Goal: Task Accomplishment & Management: Use online tool/utility

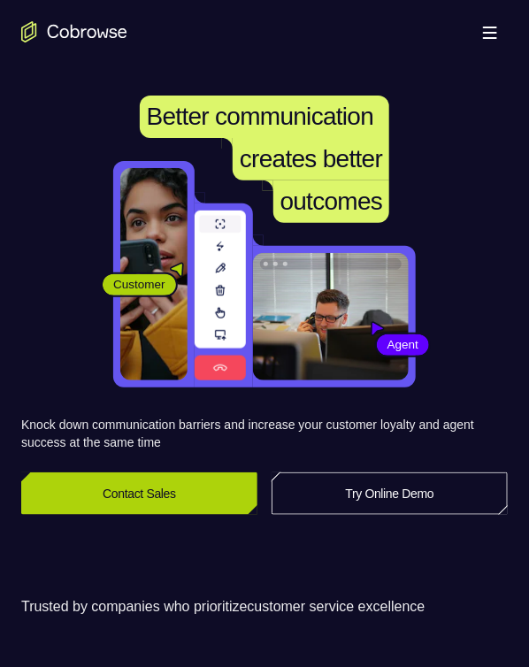
click at [144, 429] on link "Contact Sales" at bounding box center [139, 493] width 236 height 42
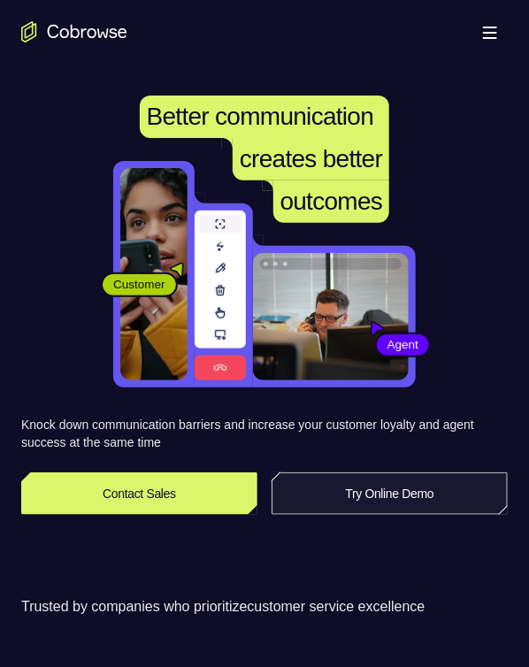
click at [366, 429] on link "Try Online Demo" at bounding box center [389, 493] width 236 height 42
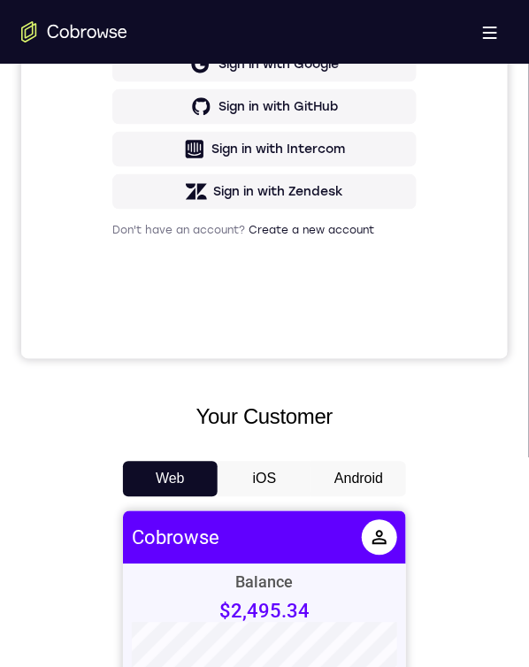
scroll to position [707, 0]
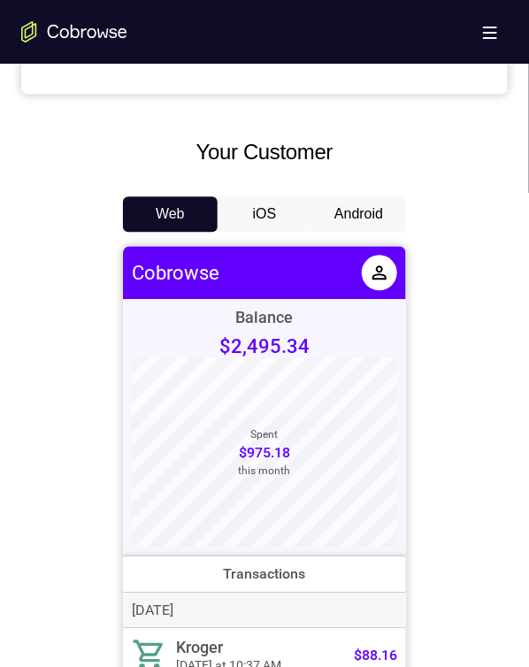
click at [374, 209] on button "Android" at bounding box center [358, 213] width 95 height 35
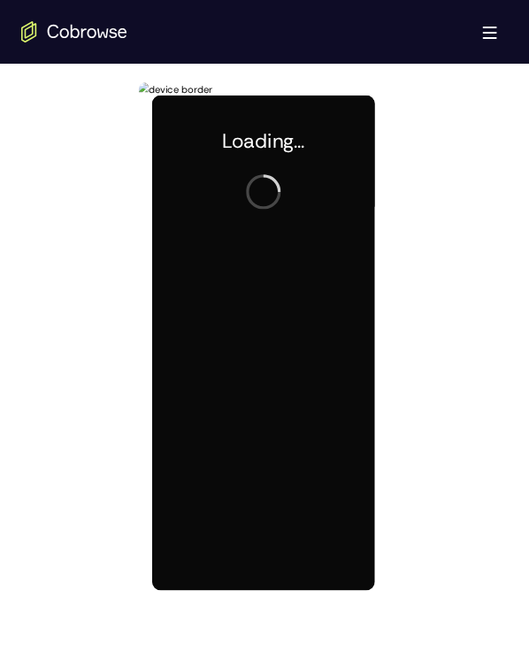
scroll to position [0, 0]
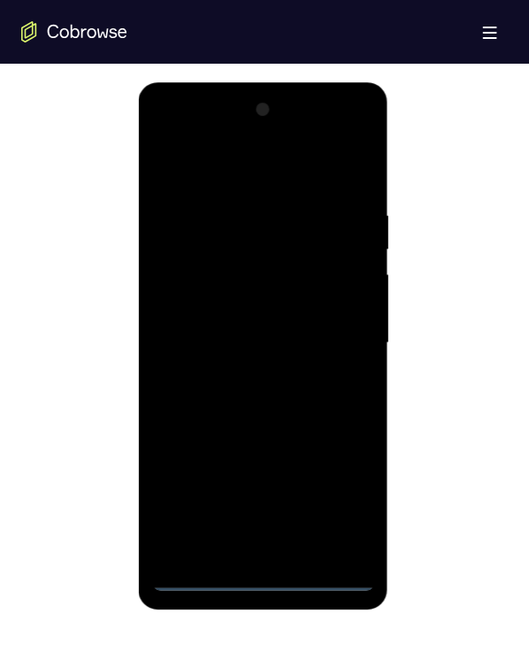
click at [200, 577] on div at bounding box center [262, 342] width 223 height 495
click at [265, 576] on div at bounding box center [262, 342] width 223 height 495
click at [264, 573] on div at bounding box center [262, 342] width 223 height 495
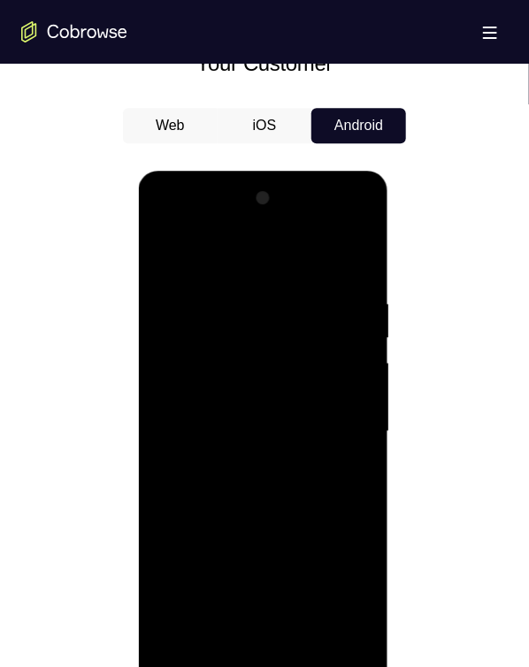
click at [213, 628] on div at bounding box center [262, 430] width 223 height 495
click at [215, 628] on div at bounding box center [262, 430] width 223 height 495
click at [221, 224] on div at bounding box center [262, 430] width 223 height 495
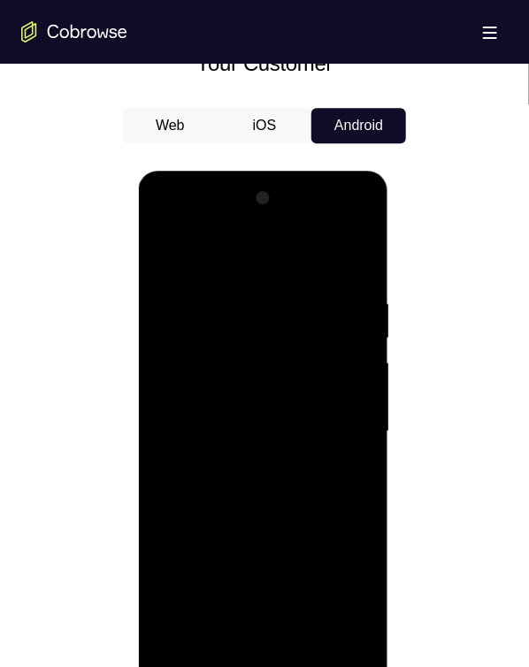
click at [205, 507] on div at bounding box center [262, 430] width 223 height 495
click at [355, 225] on div at bounding box center [262, 430] width 223 height 495
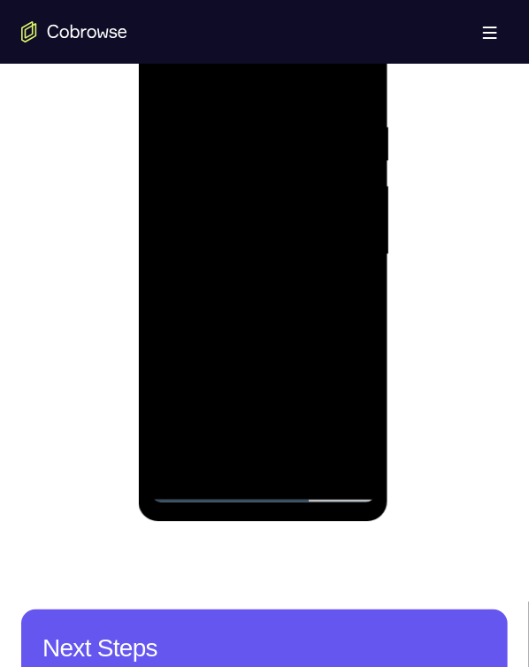
click at [330, 490] on div at bounding box center [262, 254] width 223 height 495
click at [322, 485] on div at bounding box center [262, 254] width 223 height 495
click at [264, 487] on div at bounding box center [262, 254] width 223 height 495
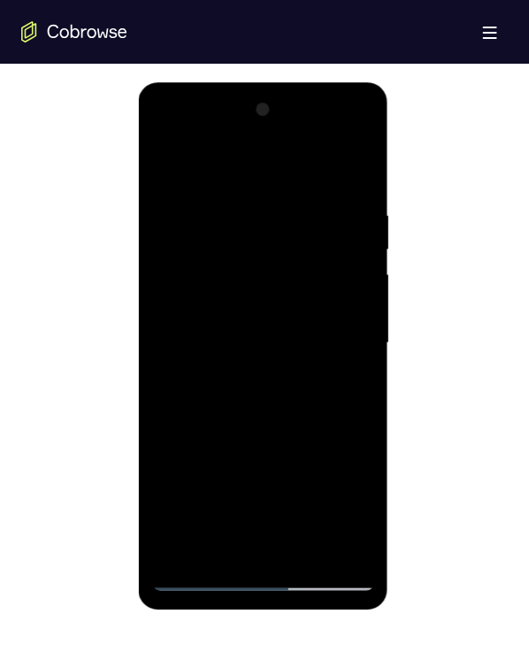
click at [343, 508] on div at bounding box center [262, 342] width 223 height 495
click at [338, 499] on div at bounding box center [262, 342] width 223 height 495
click at [219, 138] on div at bounding box center [262, 342] width 223 height 495
click at [233, 173] on div at bounding box center [262, 342] width 223 height 495
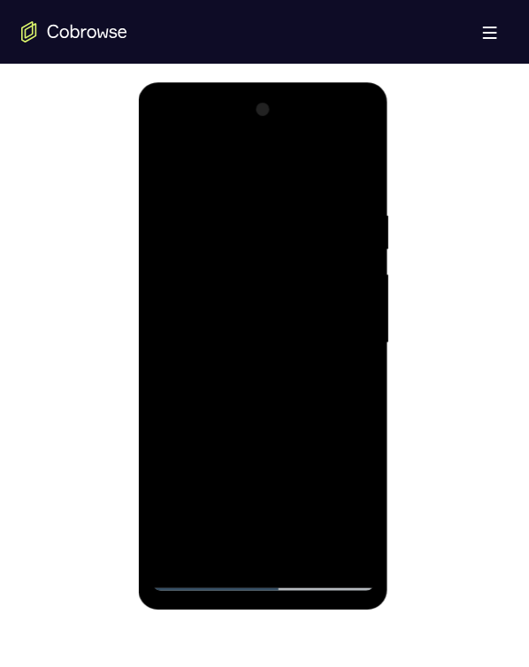
click at [344, 336] on div at bounding box center [262, 342] width 223 height 495
click at [344, 335] on div at bounding box center [262, 342] width 223 height 495
click at [293, 546] on div at bounding box center [262, 342] width 223 height 495
click at [293, 548] on div at bounding box center [262, 342] width 223 height 495
click at [278, 314] on div at bounding box center [262, 342] width 223 height 495
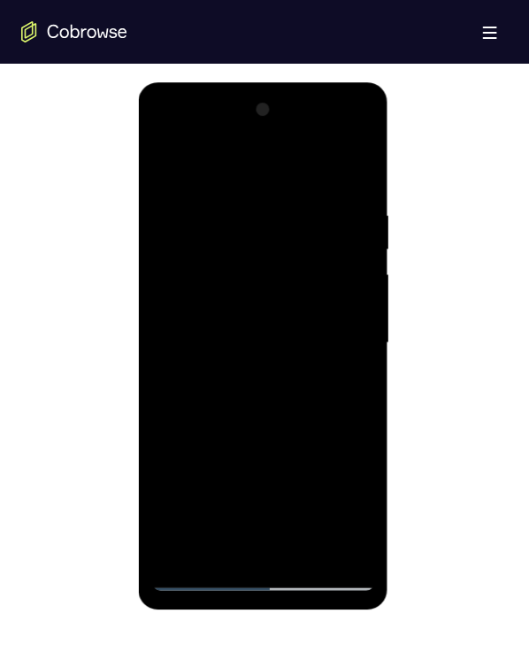
click at [264, 257] on div at bounding box center [262, 342] width 223 height 495
click at [264, 256] on div at bounding box center [262, 342] width 223 height 495
click at [263, 316] on div at bounding box center [262, 342] width 223 height 495
click at [266, 347] on div at bounding box center [262, 342] width 223 height 495
click at [266, 346] on div at bounding box center [262, 342] width 223 height 495
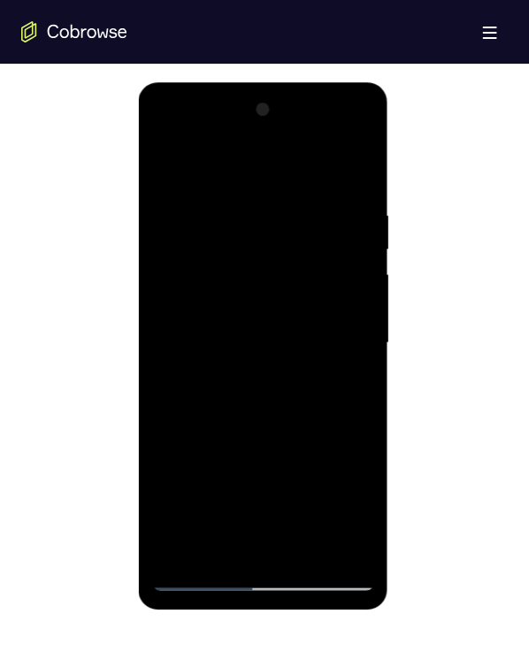
click at [266, 346] on div at bounding box center [262, 342] width 223 height 495
click at [262, 368] on div at bounding box center [262, 342] width 223 height 495
click at [258, 374] on div at bounding box center [262, 342] width 223 height 495
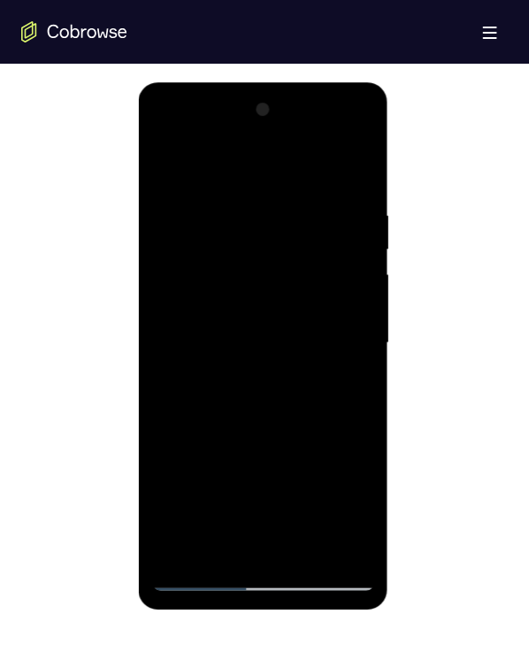
click at [241, 319] on div at bounding box center [262, 342] width 223 height 495
click at [243, 322] on div at bounding box center [262, 342] width 223 height 495
click at [251, 247] on div at bounding box center [262, 342] width 223 height 495
click at [230, 257] on div at bounding box center [262, 342] width 223 height 495
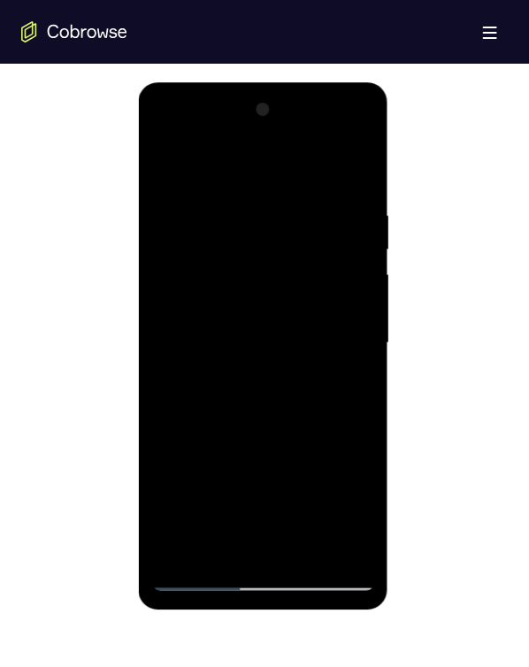
click at [230, 256] on div at bounding box center [262, 342] width 223 height 495
click at [230, 255] on div at bounding box center [262, 342] width 223 height 495
click at [230, 322] on div at bounding box center [262, 342] width 223 height 495
click at [301, 372] on div at bounding box center [262, 342] width 223 height 495
click at [195, 242] on div at bounding box center [262, 342] width 223 height 495
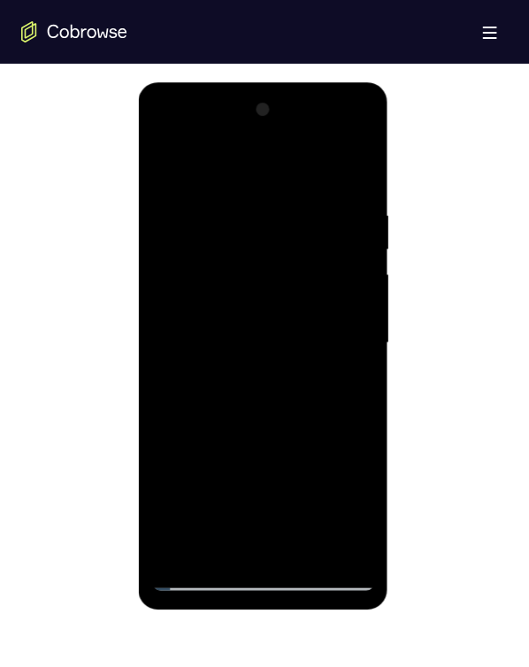
click at [265, 293] on div at bounding box center [262, 342] width 223 height 495
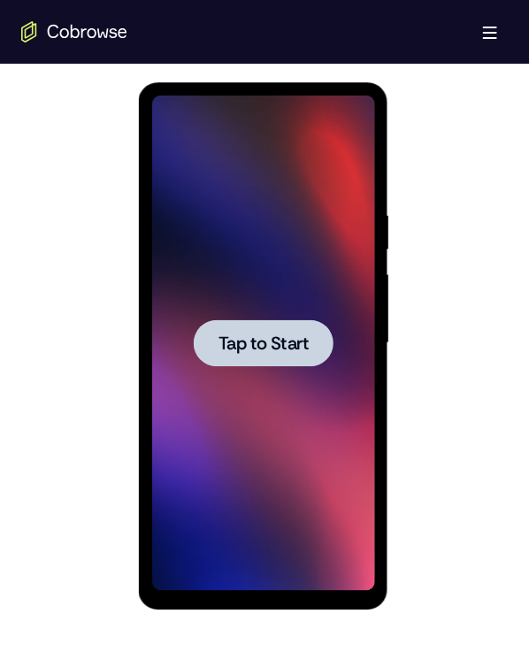
click at [287, 333] on span "Tap to Start" at bounding box center [263, 342] width 90 height 18
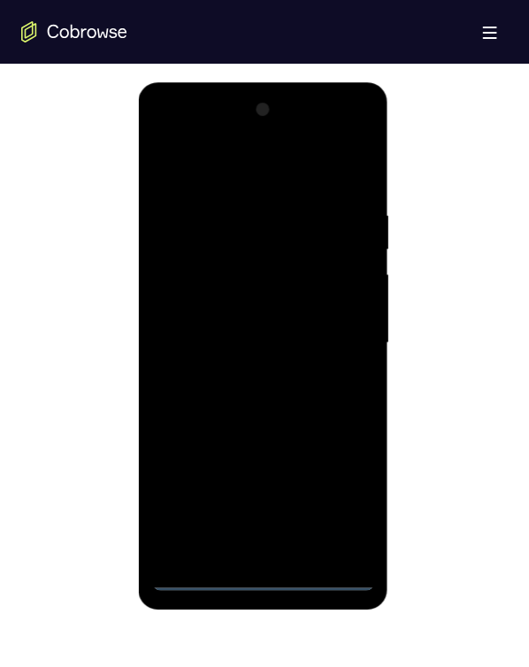
drag, startPoint x: 269, startPoint y: 568, endPoint x: 250, endPoint y: 577, distance: 21.0
click at [241, 577] on div at bounding box center [262, 342] width 223 height 495
click at [260, 576] on div at bounding box center [262, 342] width 223 height 495
click at [258, 576] on div at bounding box center [262, 342] width 223 height 495
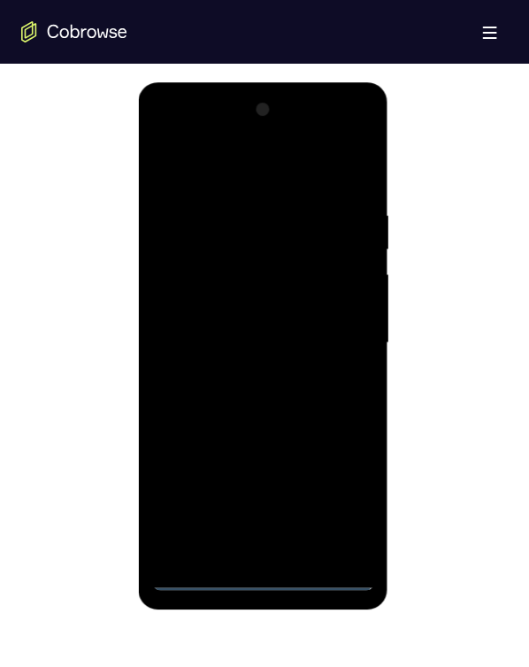
click at [263, 574] on div at bounding box center [262, 342] width 223 height 495
click at [344, 501] on div at bounding box center [262, 342] width 223 height 495
click at [233, 141] on div at bounding box center [262, 342] width 223 height 495
click at [248, 138] on div at bounding box center [262, 342] width 223 height 495
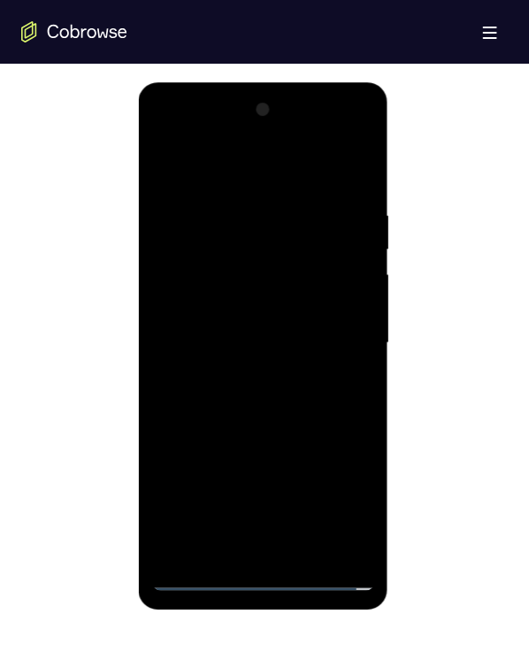
click at [251, 126] on div at bounding box center [262, 342] width 223 height 495
click at [166, 127] on div at bounding box center [262, 342] width 223 height 495
click at [326, 322] on div at bounding box center [262, 342] width 223 height 495
click at [279, 368] on div at bounding box center [262, 342] width 223 height 495
click at [279, 366] on div at bounding box center [262, 342] width 223 height 495
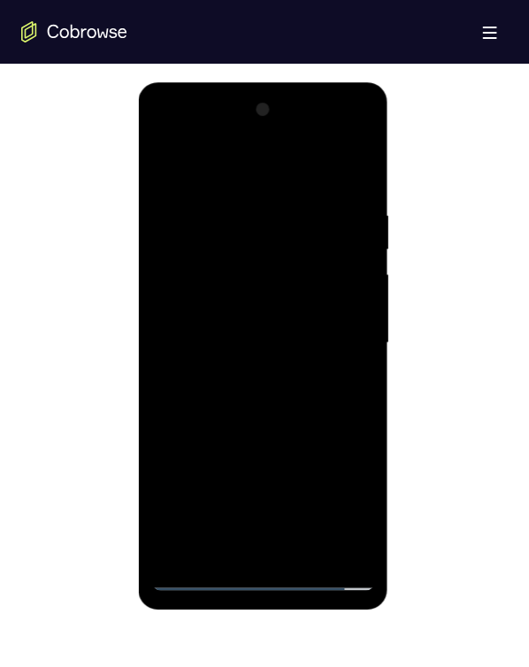
click at [279, 366] on div at bounding box center [262, 342] width 223 height 495
click at [240, 350] on div at bounding box center [262, 342] width 223 height 495
click at [241, 348] on div at bounding box center [262, 342] width 223 height 495
click at [255, 322] on div at bounding box center [262, 342] width 223 height 495
click at [255, 321] on div at bounding box center [262, 342] width 223 height 495
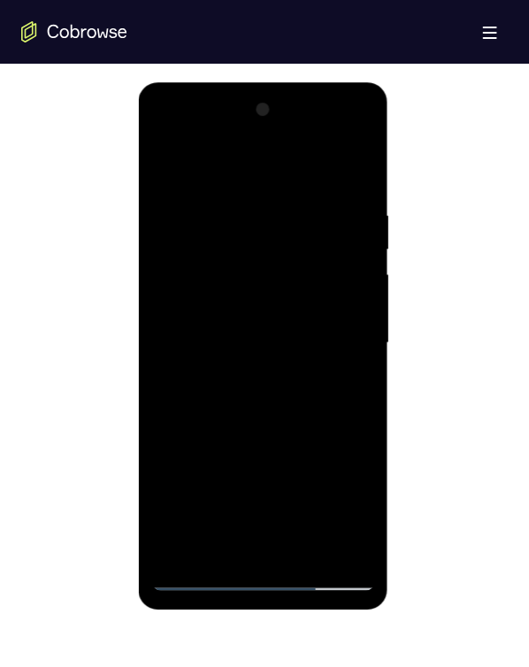
click at [255, 318] on div at bounding box center [262, 342] width 223 height 495
click at [254, 318] on div at bounding box center [262, 342] width 223 height 495
click at [248, 241] on div at bounding box center [262, 342] width 223 height 495
click at [248, 245] on div at bounding box center [262, 342] width 223 height 495
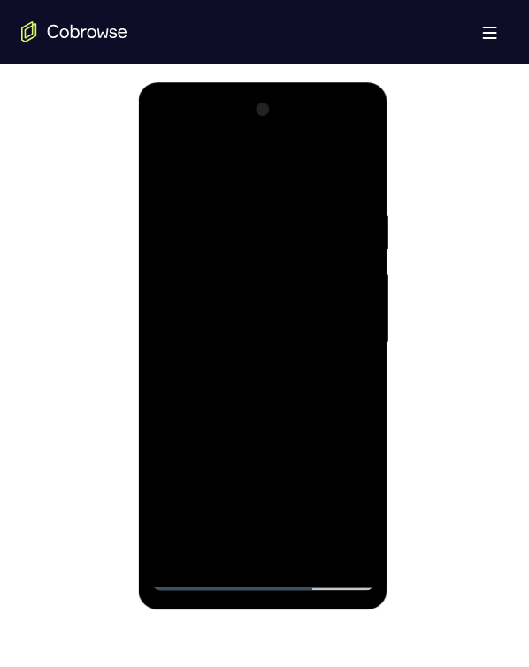
click at [248, 245] on div at bounding box center [262, 342] width 223 height 495
click at [248, 254] on div at bounding box center [262, 342] width 223 height 495
click at [234, 252] on div at bounding box center [262, 342] width 223 height 495
click at [233, 246] on div at bounding box center [262, 342] width 223 height 495
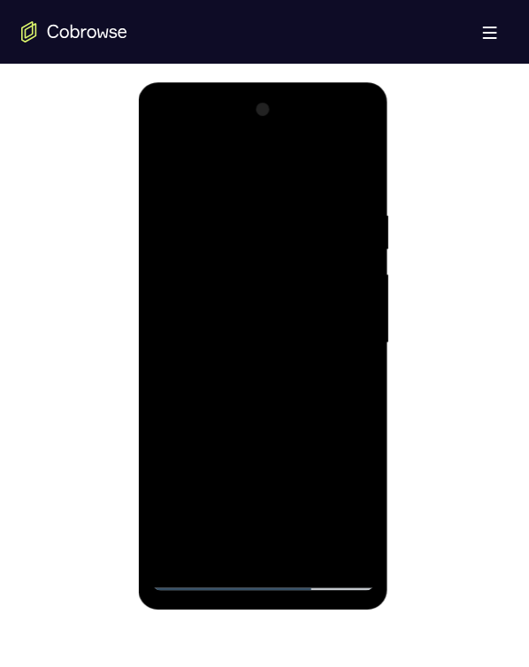
click at [232, 247] on div at bounding box center [262, 342] width 223 height 495
click at [239, 253] on div at bounding box center [262, 342] width 223 height 495
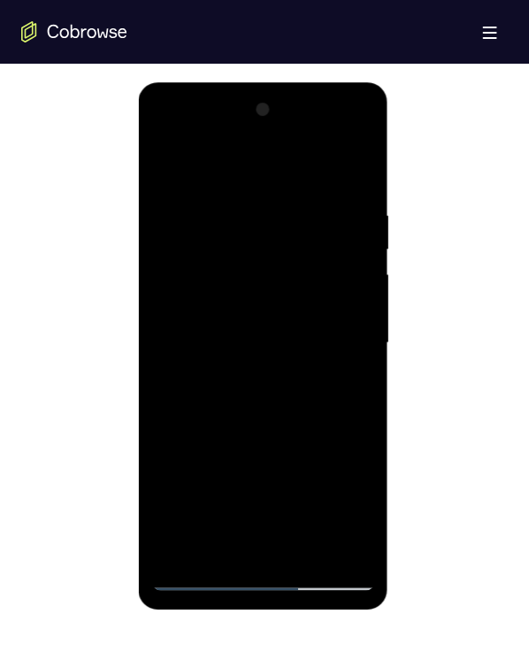
click at [287, 322] on div at bounding box center [262, 342] width 223 height 495
click at [232, 378] on div at bounding box center [262, 342] width 223 height 495
click at [231, 377] on div at bounding box center [262, 342] width 223 height 495
click at [196, 245] on div at bounding box center [262, 342] width 223 height 495
click at [199, 248] on div at bounding box center [262, 342] width 223 height 495
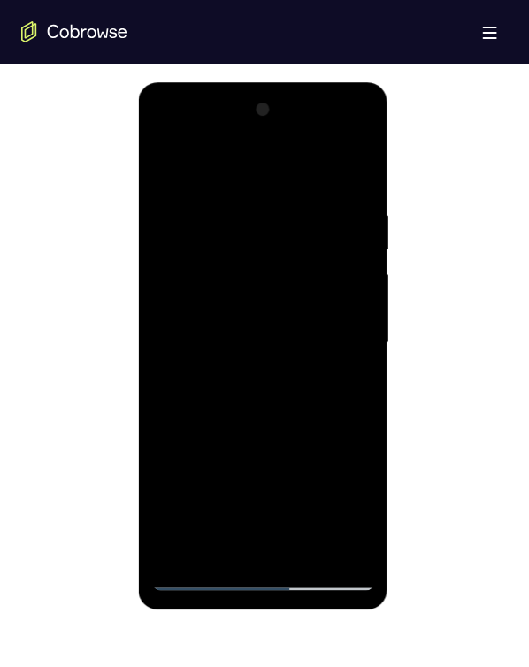
click at [199, 248] on div at bounding box center [262, 342] width 223 height 495
click at [202, 248] on div at bounding box center [262, 342] width 223 height 495
click at [287, 271] on div at bounding box center [262, 342] width 223 height 495
click at [332, 296] on div at bounding box center [262, 342] width 223 height 495
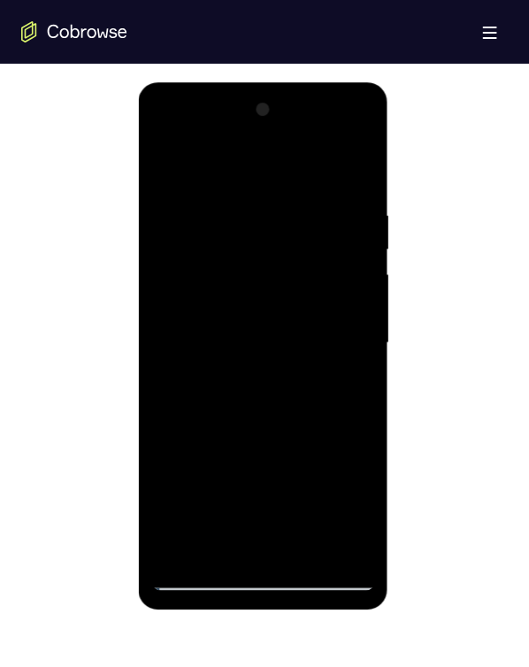
click at [222, 251] on div at bounding box center [262, 342] width 223 height 495
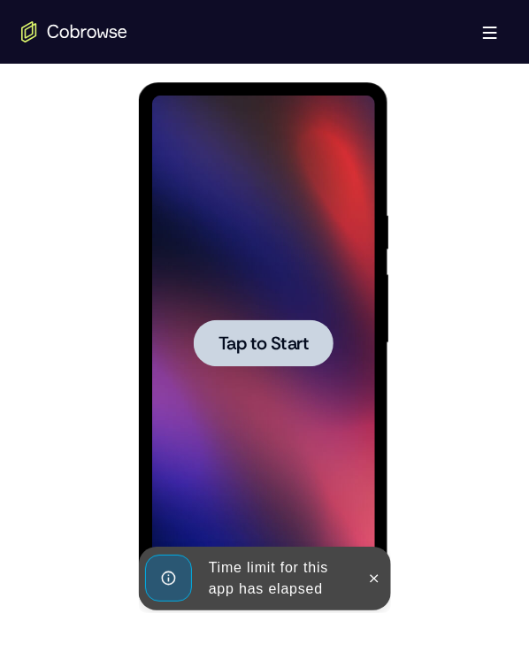
click at [264, 333] on span "Tap to Start" at bounding box center [263, 342] width 90 height 18
click at [264, 332] on div at bounding box center [262, 342] width 223 height 495
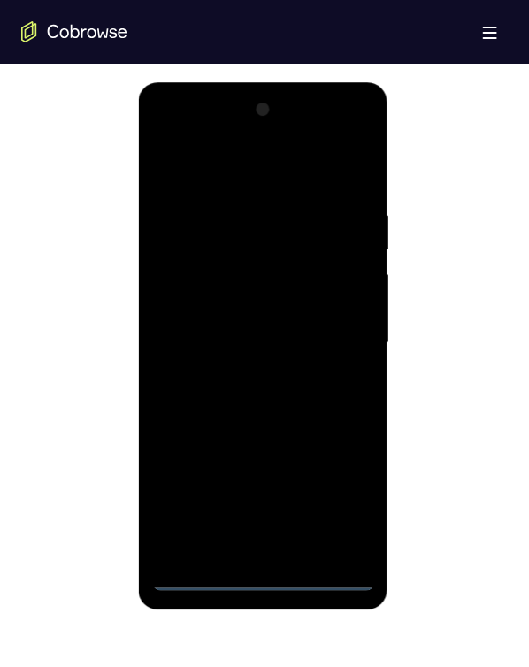
click at [256, 571] on div at bounding box center [262, 342] width 223 height 495
click at [258, 571] on div at bounding box center [262, 342] width 223 height 495
click at [182, 502] on div at bounding box center [262, 342] width 223 height 495
click at [259, 562] on div at bounding box center [262, 342] width 223 height 495
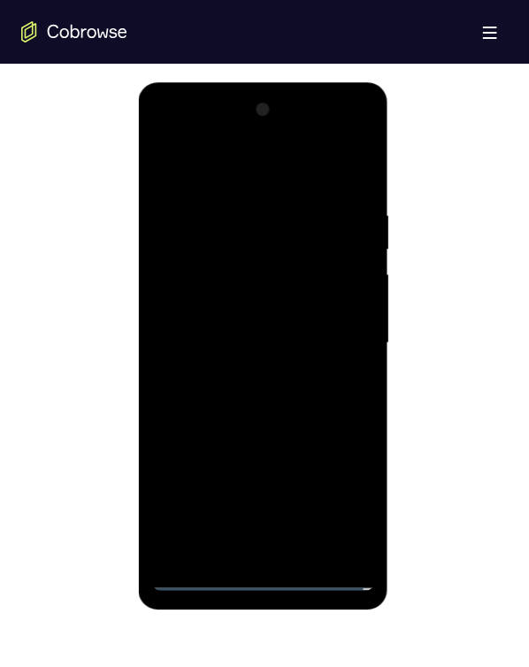
click at [260, 562] on div at bounding box center [262, 342] width 223 height 495
click at [265, 569] on div at bounding box center [262, 342] width 223 height 495
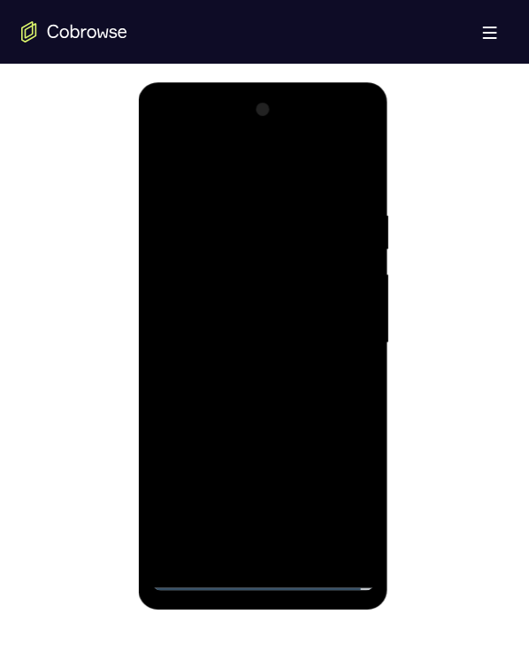
click at [265, 569] on div at bounding box center [262, 342] width 223 height 495
click at [262, 580] on div at bounding box center [262, 342] width 223 height 495
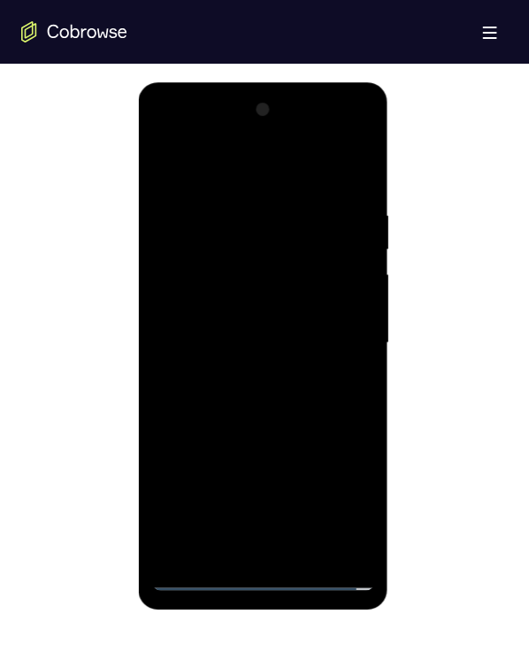
click at [262, 580] on div at bounding box center [262, 342] width 223 height 495
click at [283, 366] on div at bounding box center [262, 342] width 223 height 495
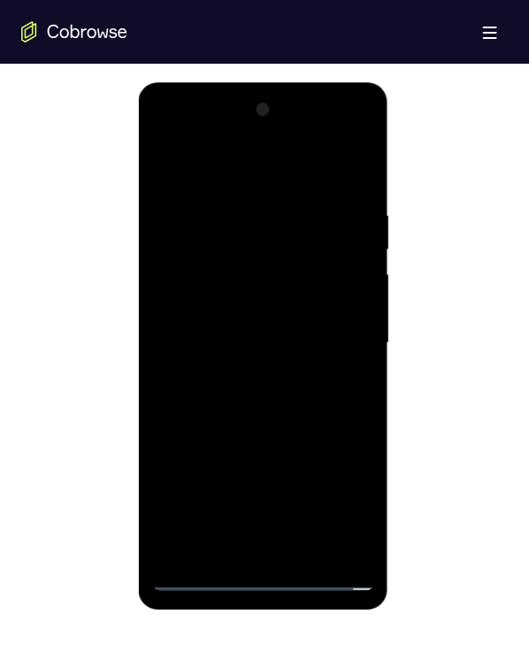
click at [283, 366] on div at bounding box center [262, 342] width 223 height 495
drag, startPoint x: 283, startPoint y: 366, endPoint x: 269, endPoint y: 402, distance: 38.9
click at [269, 402] on div at bounding box center [262, 342] width 223 height 495
click at [331, 573] on div at bounding box center [262, 342] width 223 height 495
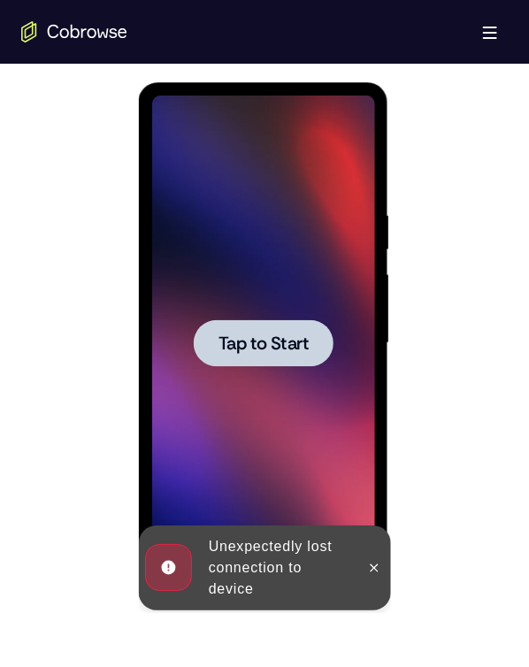
click at [299, 333] on span "Tap to Start" at bounding box center [263, 342] width 90 height 18
drag, startPoint x: 340, startPoint y: 591, endPoint x: 297, endPoint y: 332, distance: 261.8
click at [299, 330] on div at bounding box center [262, 342] width 223 height 495
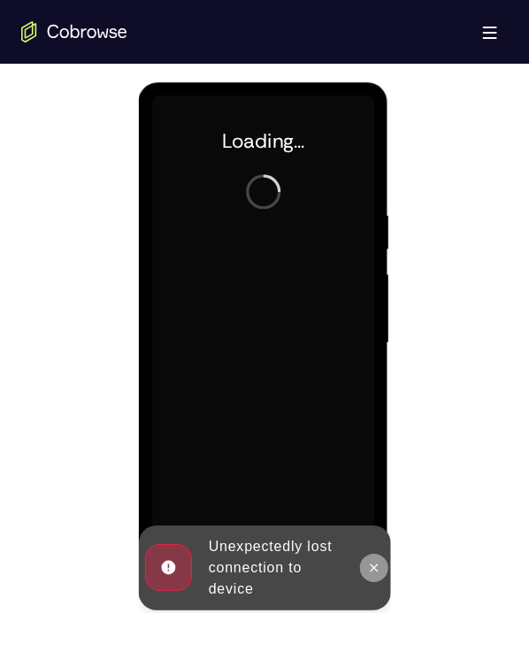
click at [371, 569] on icon at bounding box center [373, 567] width 14 height 14
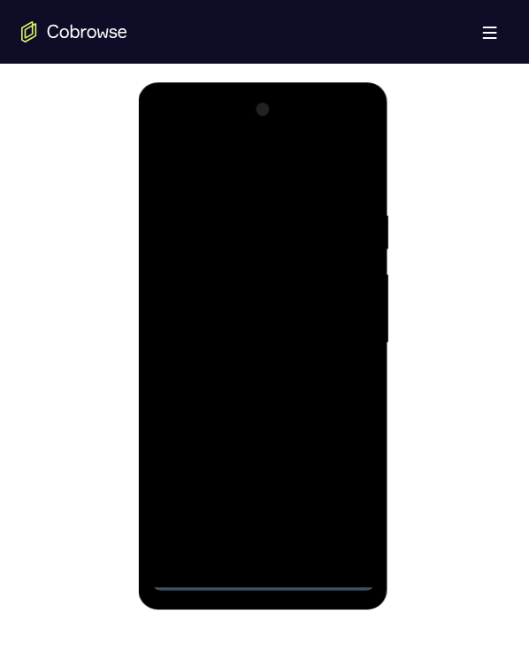
click at [198, 576] on div at bounding box center [262, 342] width 223 height 495
click at [199, 573] on div at bounding box center [262, 342] width 223 height 495
click at [350, 501] on div at bounding box center [262, 342] width 223 height 495
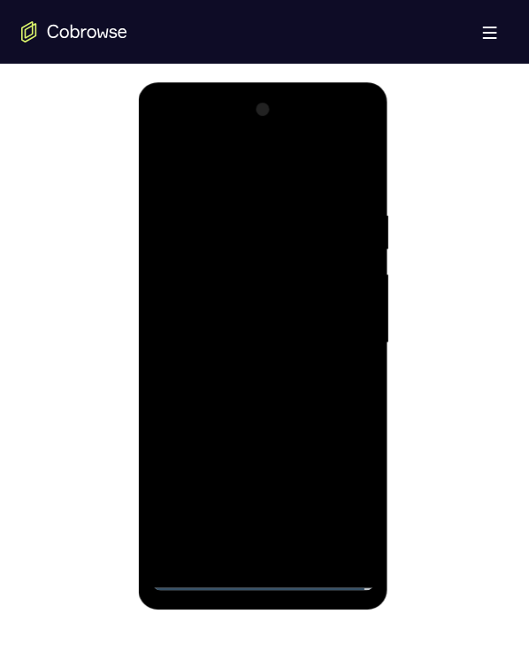
click at [350, 501] on div at bounding box center [262, 342] width 223 height 495
click at [159, 127] on div at bounding box center [262, 342] width 223 height 495
click at [193, 287] on div at bounding box center [262, 342] width 223 height 495
click at [223, 333] on div at bounding box center [262, 342] width 223 height 495
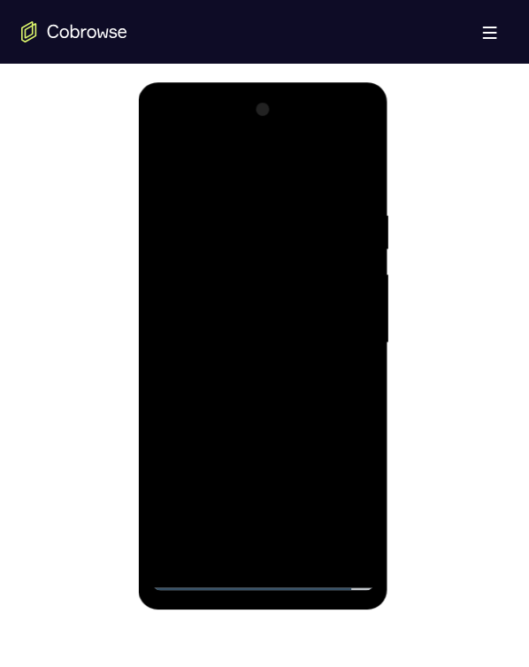
click at [224, 332] on div at bounding box center [262, 342] width 223 height 495
click at [233, 361] on div at bounding box center [262, 342] width 223 height 495
click at [230, 336] on div at bounding box center [262, 342] width 223 height 495
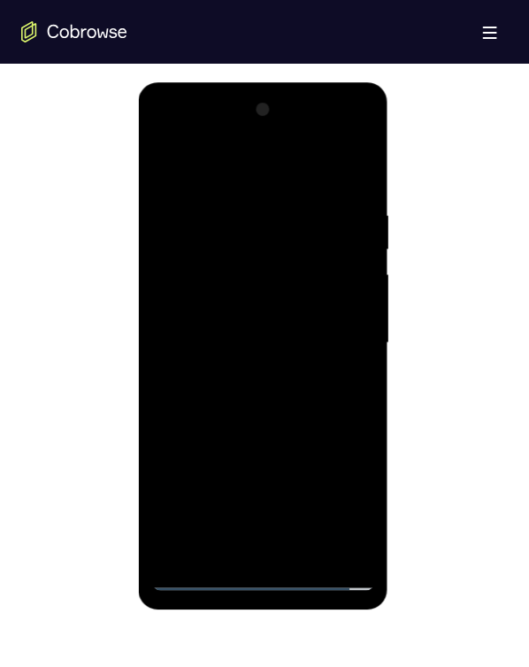
click at [230, 329] on div at bounding box center [262, 342] width 223 height 495
click at [222, 279] on div at bounding box center [262, 342] width 223 height 495
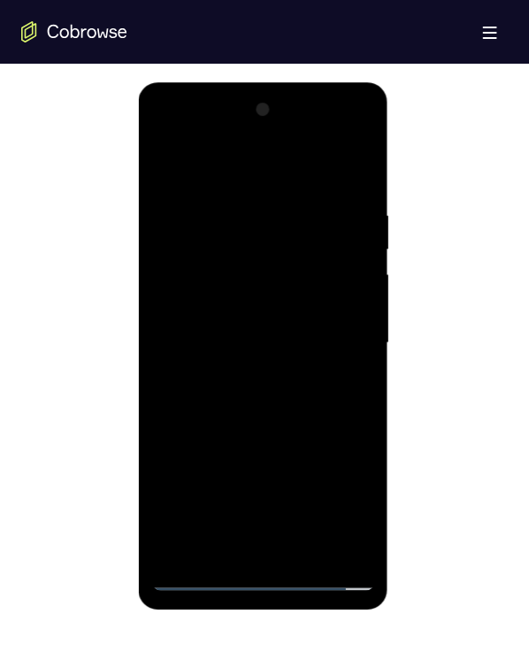
click at [222, 272] on div at bounding box center [262, 342] width 223 height 495
click at [220, 325] on div at bounding box center [262, 342] width 223 height 495
click at [219, 325] on div at bounding box center [262, 342] width 223 height 495
click at [321, 351] on div at bounding box center [262, 342] width 223 height 495
click at [337, 164] on div at bounding box center [262, 342] width 223 height 495
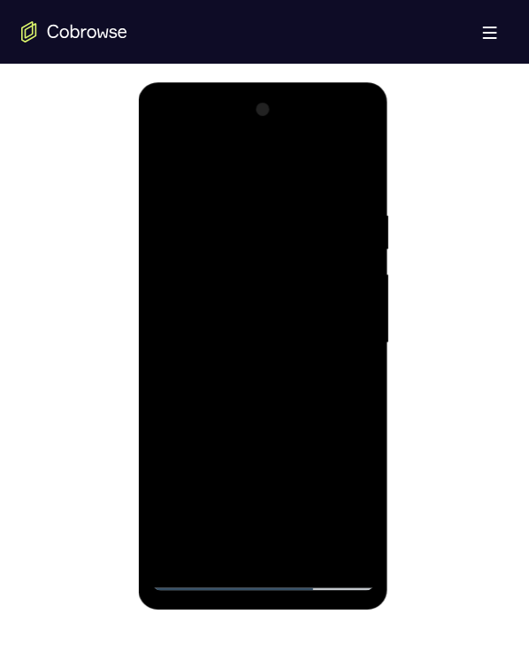
click at [246, 441] on div at bounding box center [262, 342] width 223 height 495
click at [248, 444] on div at bounding box center [262, 342] width 223 height 495
click at [249, 448] on div at bounding box center [262, 342] width 223 height 495
click at [255, 381] on div at bounding box center [262, 342] width 223 height 495
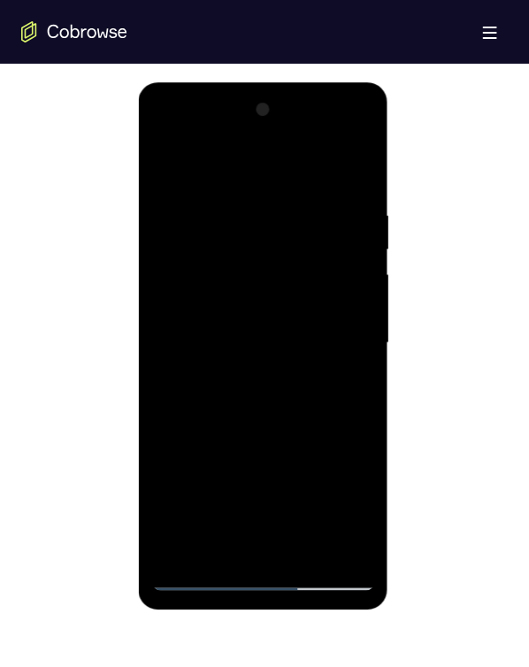
click at [353, 247] on div at bounding box center [262, 342] width 223 height 495
click at [353, 249] on div at bounding box center [262, 342] width 223 height 495
click at [351, 253] on div at bounding box center [262, 342] width 223 height 495
click at [349, 380] on div at bounding box center [262, 342] width 223 height 495
click at [349, 374] on div at bounding box center [262, 342] width 223 height 495
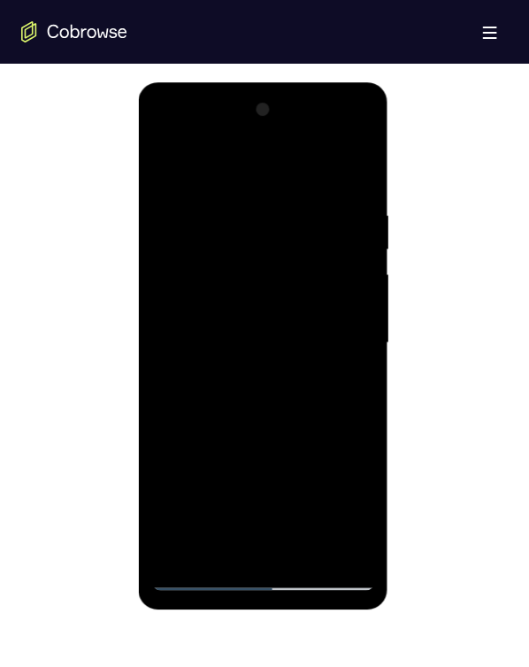
click at [349, 374] on div at bounding box center [262, 342] width 223 height 495
click at [271, 396] on div at bounding box center [262, 342] width 223 height 495
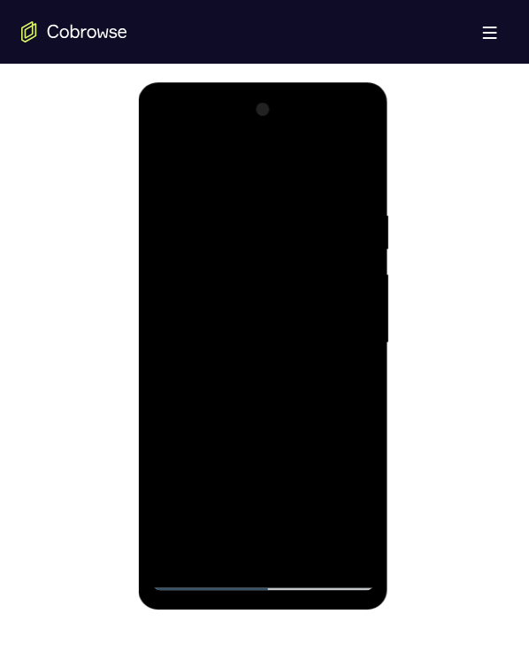
click at [271, 396] on div at bounding box center [262, 342] width 223 height 495
click at [257, 415] on div at bounding box center [262, 342] width 223 height 495
click at [219, 473] on div at bounding box center [262, 342] width 223 height 495
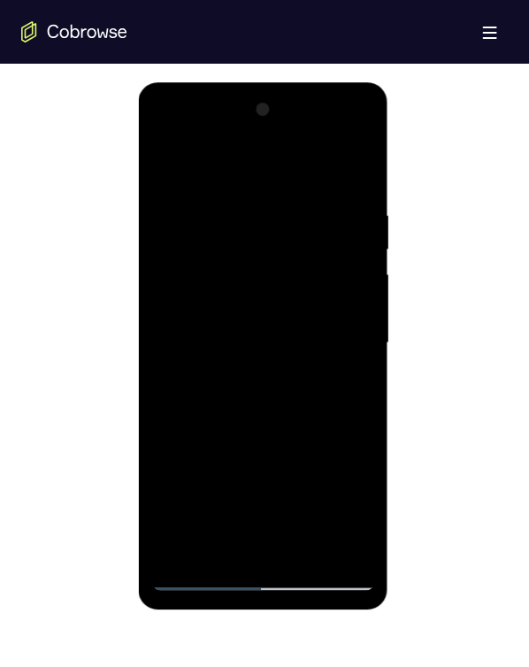
click at [243, 441] on div at bounding box center [262, 342] width 223 height 495
drag, startPoint x: 243, startPoint y: 441, endPoint x: 262, endPoint y: 455, distance: 23.3
click at [262, 456] on div at bounding box center [262, 342] width 223 height 495
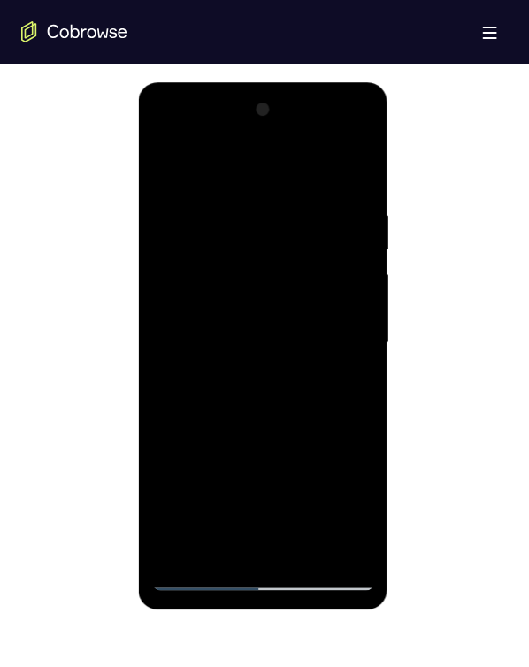
click at [207, 574] on div at bounding box center [262, 342] width 223 height 495
click at [306, 233] on div at bounding box center [262, 342] width 223 height 495
click at [228, 347] on div at bounding box center [262, 342] width 223 height 495
click at [226, 348] on div at bounding box center [262, 342] width 223 height 495
click at [258, 577] on div at bounding box center [262, 342] width 223 height 495
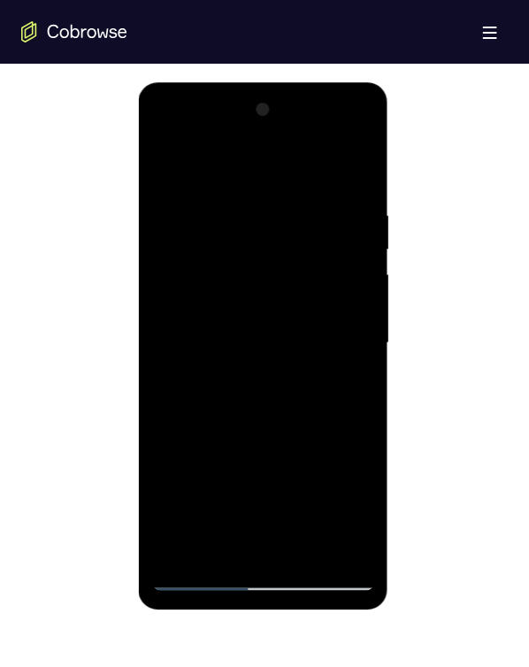
click at [258, 577] on div at bounding box center [262, 342] width 223 height 495
drag, startPoint x: 305, startPoint y: 304, endPoint x: 299, endPoint y: 117, distance: 187.6
click at [298, 145] on div at bounding box center [262, 342] width 223 height 495
click at [180, 323] on div at bounding box center [262, 342] width 223 height 495
click at [184, 320] on div at bounding box center [262, 342] width 223 height 495
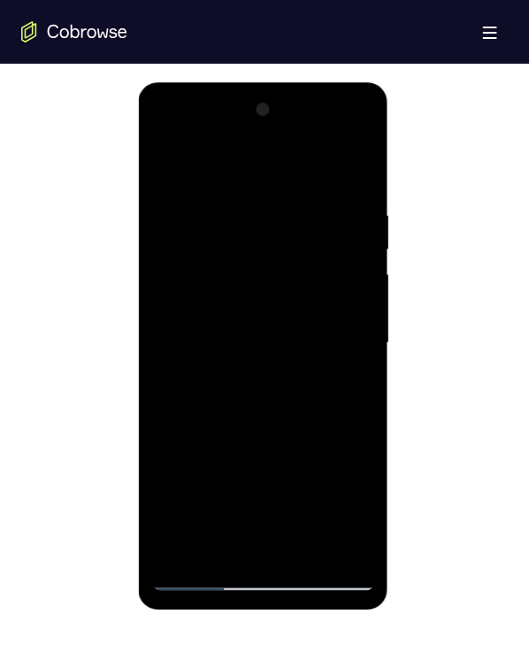
click at [289, 361] on div at bounding box center [262, 342] width 223 height 495
click at [292, 358] on div at bounding box center [262, 342] width 223 height 495
click at [293, 357] on div at bounding box center [262, 342] width 223 height 495
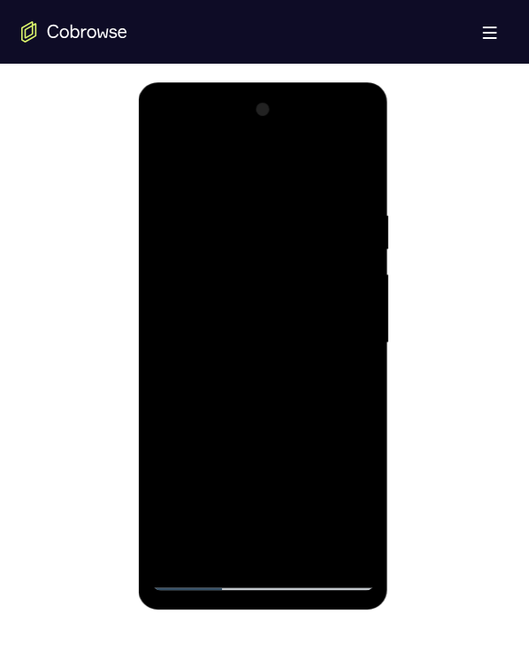
click at [293, 355] on div at bounding box center [262, 342] width 223 height 495
click at [257, 544] on div at bounding box center [262, 342] width 223 height 495
click at [259, 542] on div at bounding box center [262, 342] width 223 height 495
click at [260, 542] on div at bounding box center [262, 342] width 223 height 495
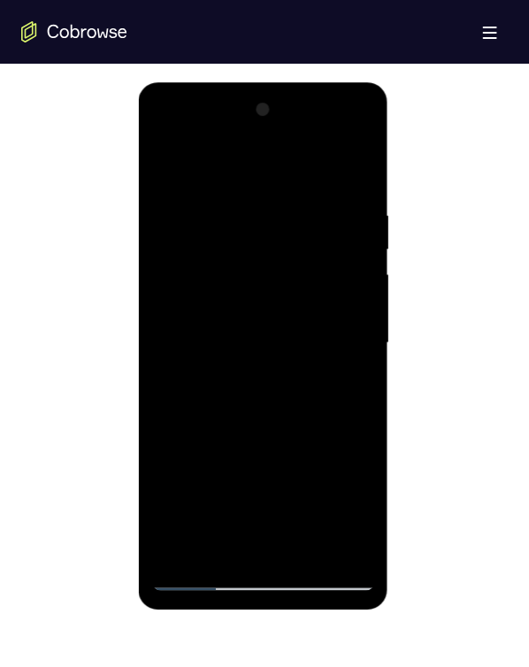
click at [335, 357] on div at bounding box center [262, 342] width 223 height 495
click at [301, 550] on div at bounding box center [262, 342] width 223 height 495
click at [223, 280] on div at bounding box center [262, 342] width 223 height 495
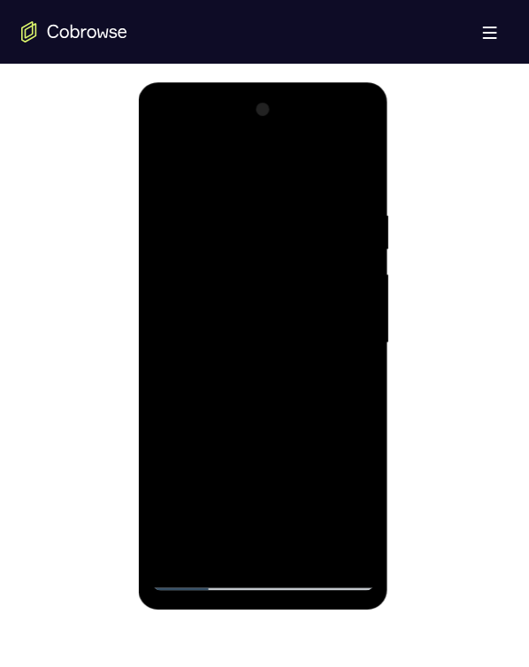
click at [223, 277] on div at bounding box center [262, 342] width 223 height 495
click at [217, 233] on div at bounding box center [262, 342] width 223 height 495
click at [218, 227] on div at bounding box center [262, 342] width 223 height 495
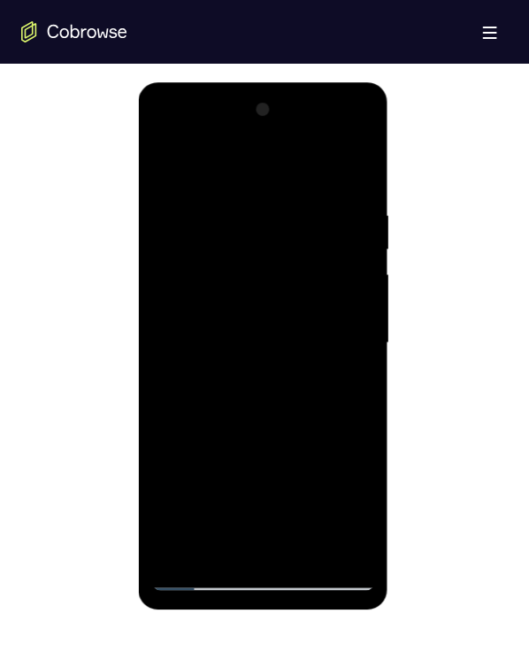
click at [203, 302] on div at bounding box center [262, 342] width 223 height 495
click at [177, 541] on div at bounding box center [262, 342] width 223 height 495
click at [177, 540] on div at bounding box center [262, 342] width 223 height 495
click at [177, 539] on div at bounding box center [262, 342] width 223 height 495
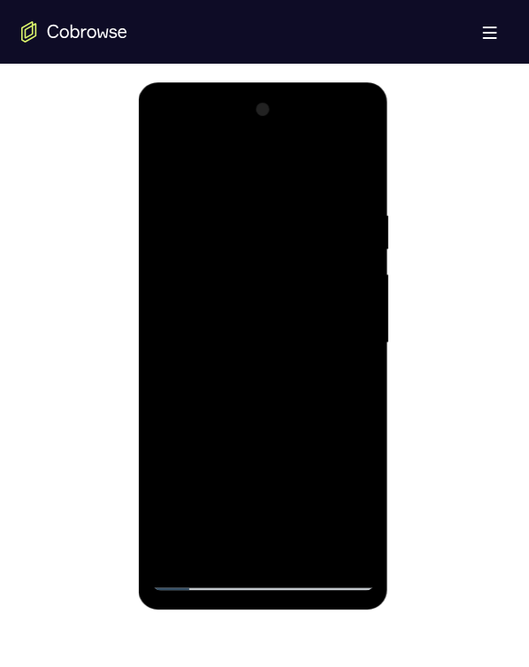
click at [233, 240] on div at bounding box center [262, 342] width 223 height 495
click at [255, 304] on div at bounding box center [262, 342] width 223 height 495
click at [340, 541] on div at bounding box center [262, 342] width 223 height 495
click at [169, 141] on div at bounding box center [262, 342] width 223 height 495
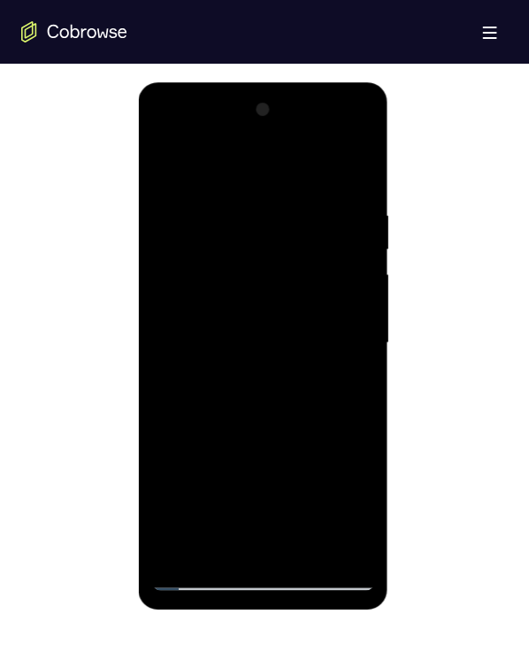
click at [165, 132] on div at bounding box center [262, 342] width 223 height 495
click at [162, 129] on div at bounding box center [262, 342] width 223 height 495
click at [195, 572] on div at bounding box center [262, 342] width 223 height 495
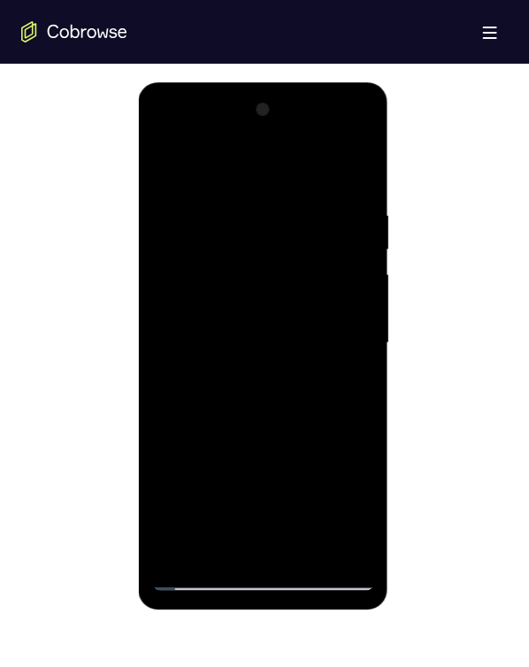
click at [195, 572] on div at bounding box center [262, 342] width 223 height 495
click at [280, 547] on div at bounding box center [262, 342] width 223 height 495
click at [288, 542] on div at bounding box center [262, 342] width 223 height 495
click at [283, 546] on div at bounding box center [262, 342] width 223 height 495
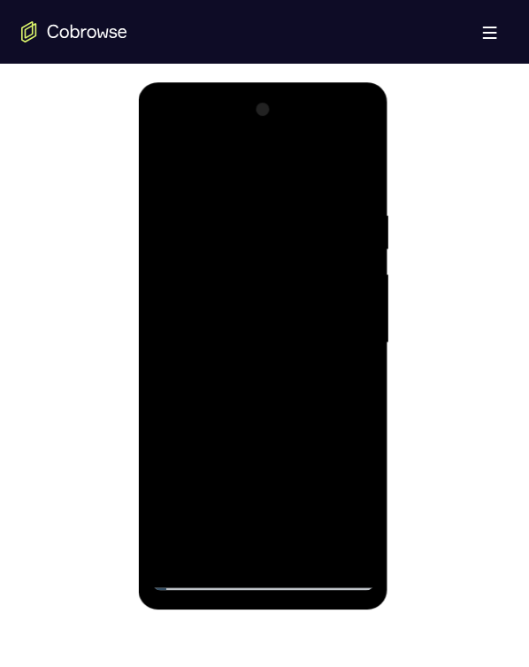
click at [338, 358] on div at bounding box center [262, 342] width 223 height 495
click at [340, 350] on div at bounding box center [262, 342] width 223 height 495
click at [218, 272] on div at bounding box center [262, 342] width 223 height 495
click at [223, 356] on div at bounding box center [262, 342] width 223 height 495
click at [223, 354] on div at bounding box center [262, 342] width 223 height 495
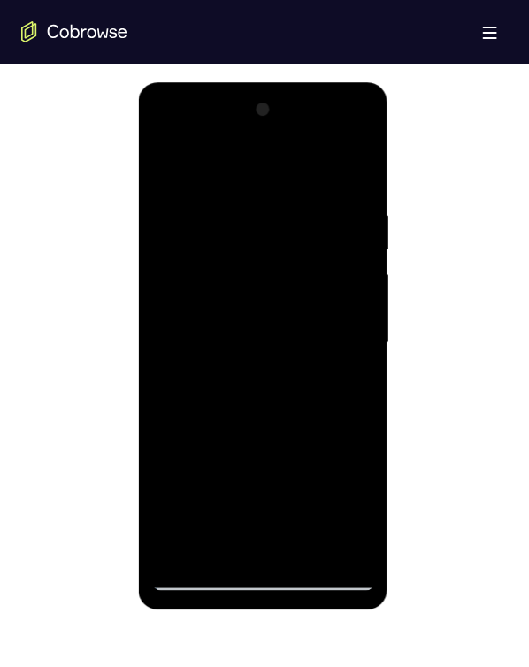
click at [223, 354] on div at bounding box center [262, 342] width 223 height 495
